Goal: Check status: Check status

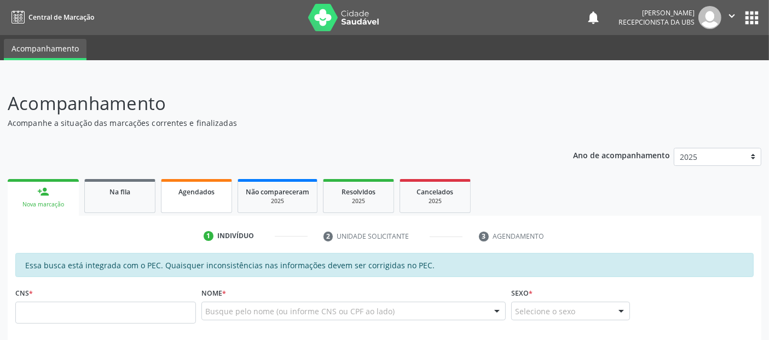
click at [182, 203] on link "Agendados" at bounding box center [196, 196] width 71 height 34
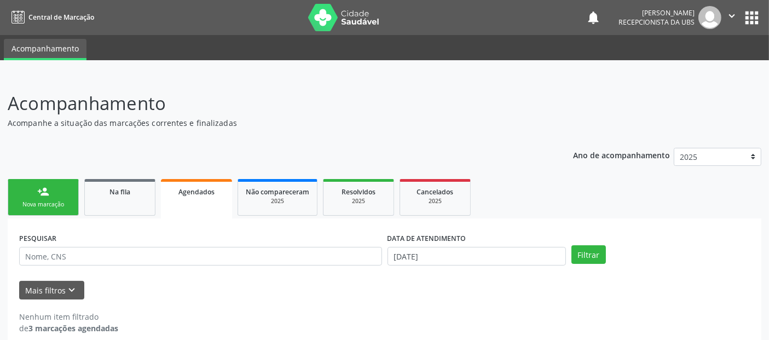
scroll to position [12, 0]
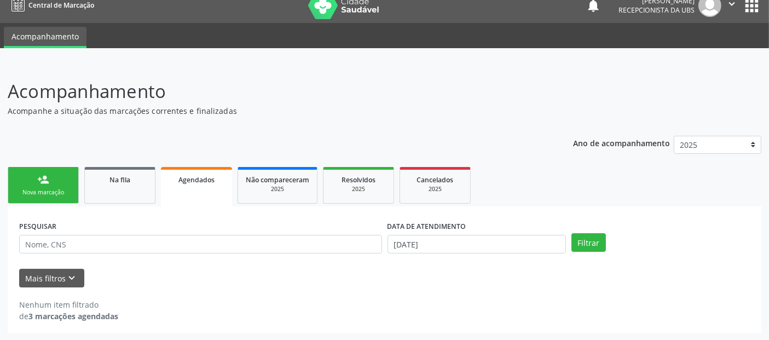
click at [74, 313] on strong "3 marcações agendadas" at bounding box center [73, 316] width 90 height 10
click at [202, 181] on span "Agendados" at bounding box center [197, 179] width 36 height 9
click at [74, 275] on icon "keyboard_arrow_down" at bounding box center [72, 278] width 12 height 12
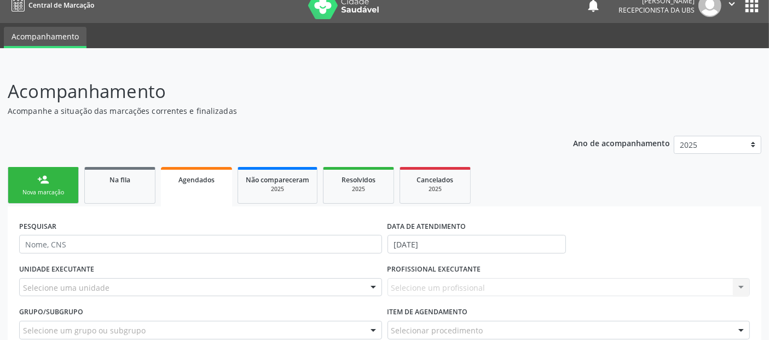
scroll to position [123, 0]
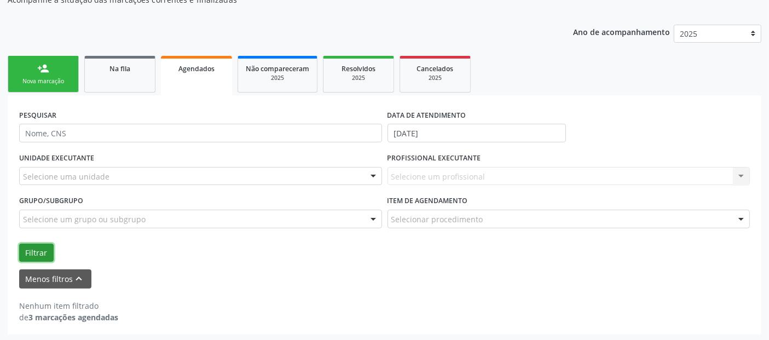
click at [44, 256] on button "Filtrar" at bounding box center [36, 253] width 35 height 19
click at [48, 246] on button "Filtrar" at bounding box center [36, 253] width 35 height 19
click at [125, 77] on link "Na fila" at bounding box center [119, 74] width 71 height 37
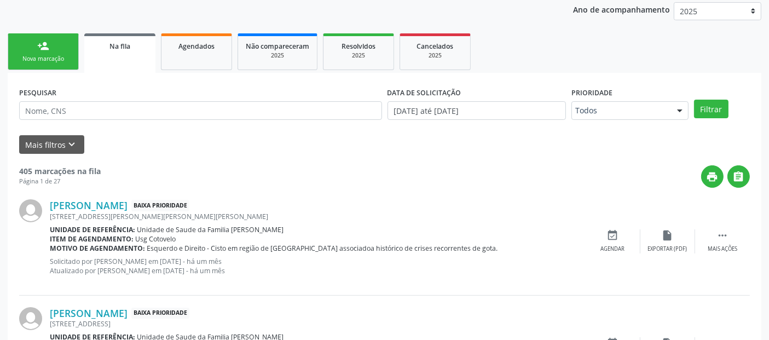
scroll to position [148, 0]
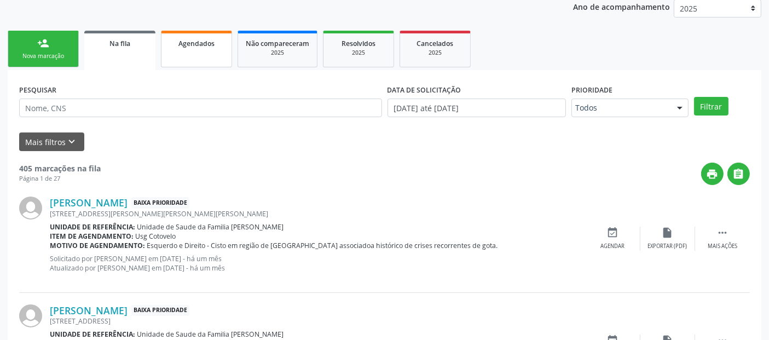
click at [191, 52] on link "Agendados" at bounding box center [196, 49] width 71 height 37
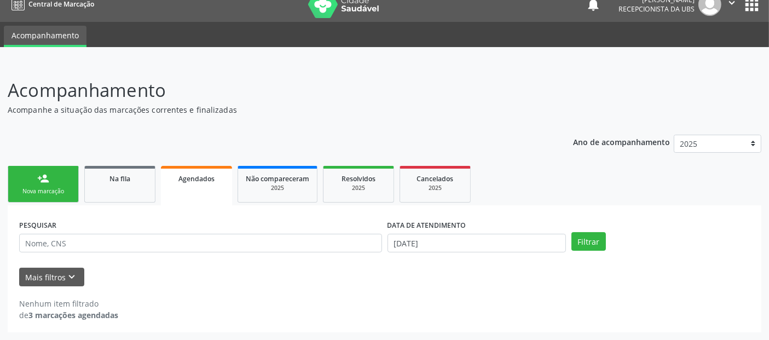
scroll to position [12, 0]
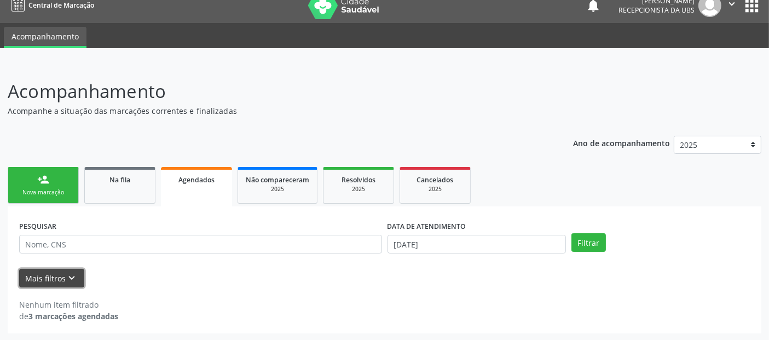
click at [71, 277] on icon "keyboard_arrow_down" at bounding box center [72, 278] width 12 height 12
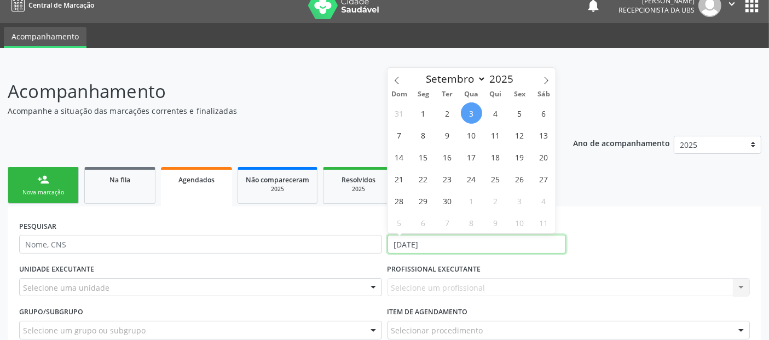
click at [443, 241] on input "[DATE]" at bounding box center [477, 244] width 179 height 19
click at [437, 241] on input "[DATE]" at bounding box center [477, 244] width 179 height 19
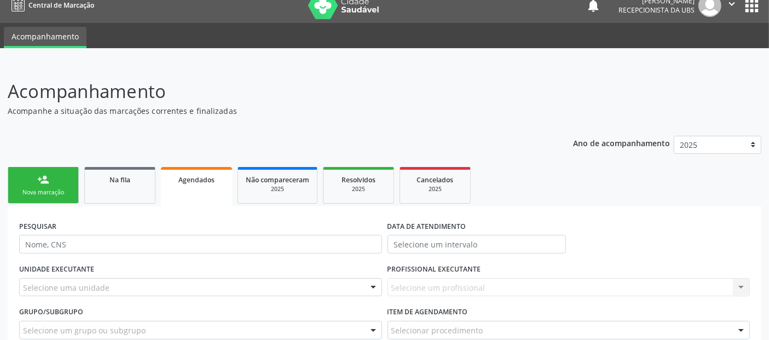
scroll to position [123, 0]
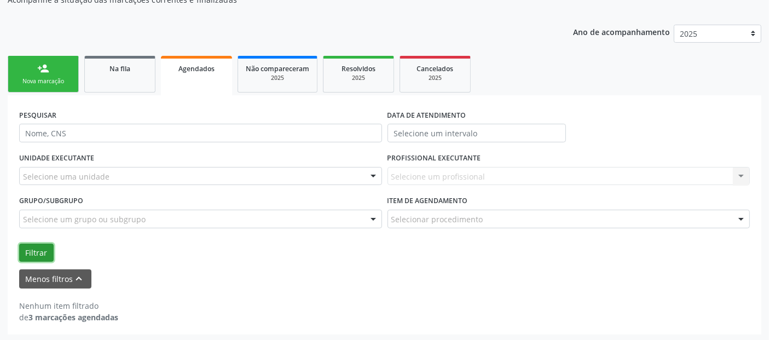
click at [34, 256] on button "Filtrar" at bounding box center [36, 253] width 35 height 19
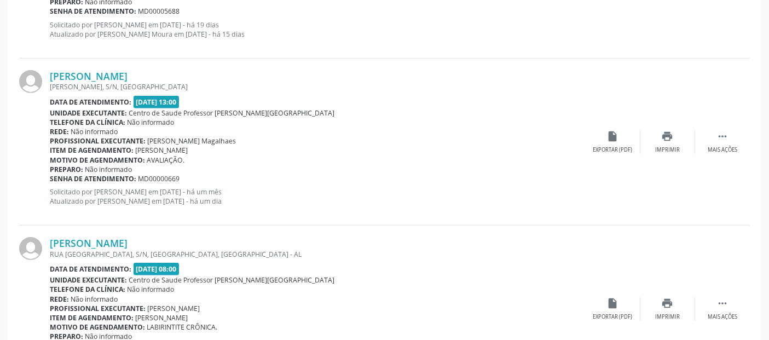
scroll to position [555, 0]
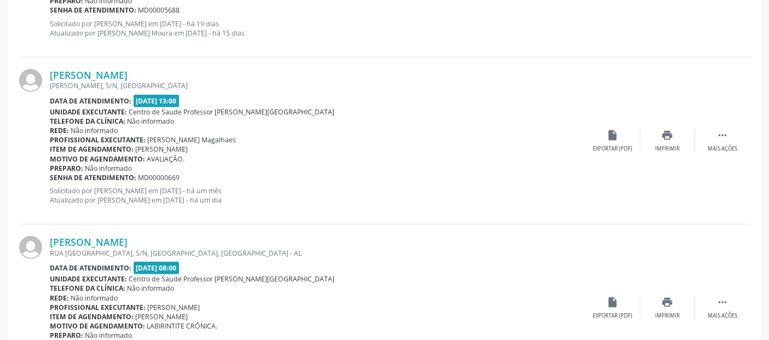
click at [122, 101] on b "Data de atendimento:" at bounding box center [91, 100] width 82 height 9
click at [669, 148] on div "Imprimir" at bounding box center [668, 149] width 25 height 8
click at [726, 137] on icon "" at bounding box center [723, 135] width 12 height 12
click at [671, 140] on div "edit Editar" at bounding box center [668, 141] width 55 height 24
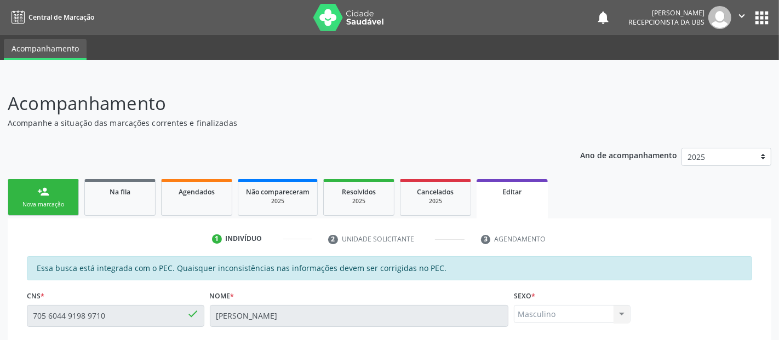
click at [671, 140] on div "Ano de acompanhamento 2025" at bounding box center [676, 158] width 191 height 37
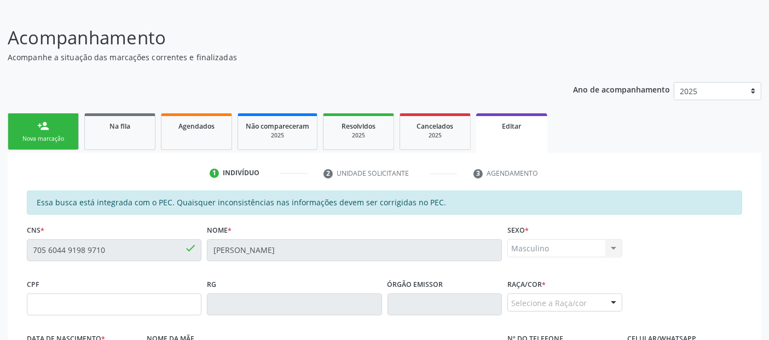
scroll to position [31, 0]
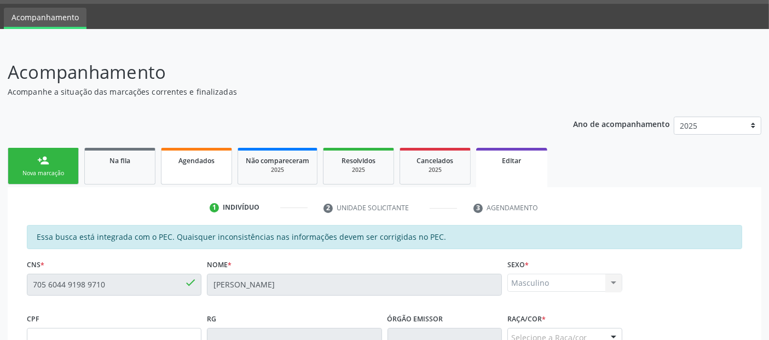
click at [197, 163] on span "Agendados" at bounding box center [197, 160] width 36 height 9
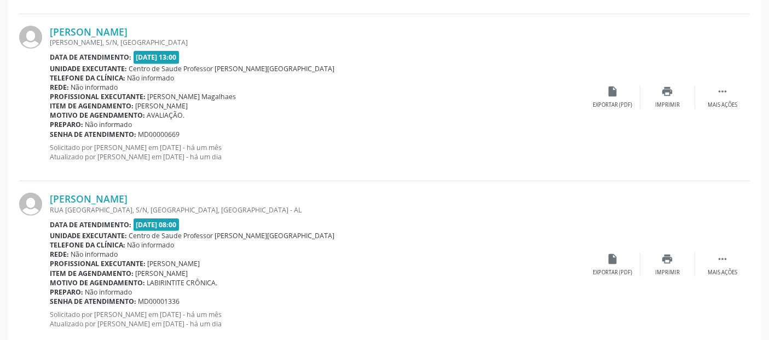
scroll to position [512, 0]
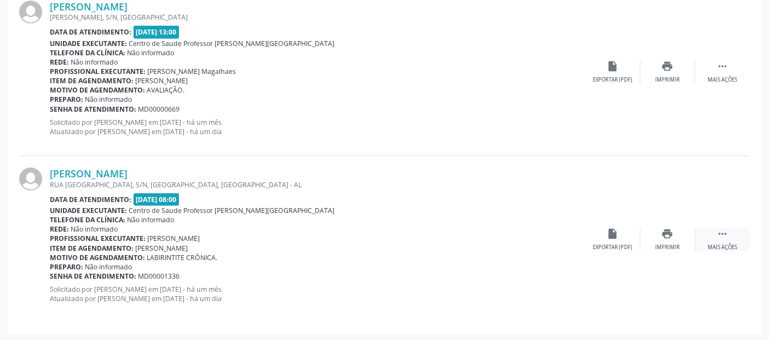
click at [719, 234] on icon "" at bounding box center [723, 234] width 12 height 12
click at [677, 238] on div "edit Editar" at bounding box center [668, 240] width 55 height 24
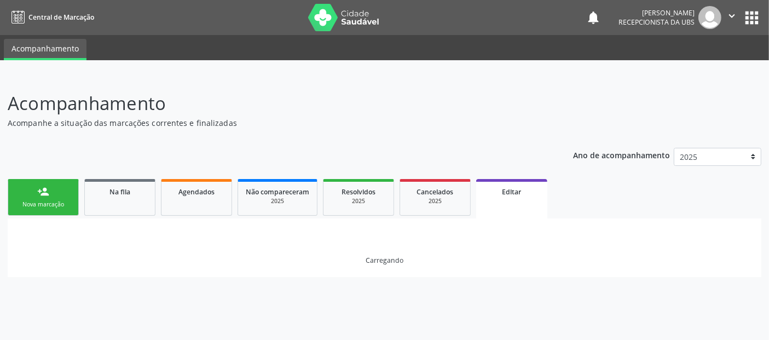
scroll to position [0, 0]
